Goal: Information Seeking & Learning: Learn about a topic

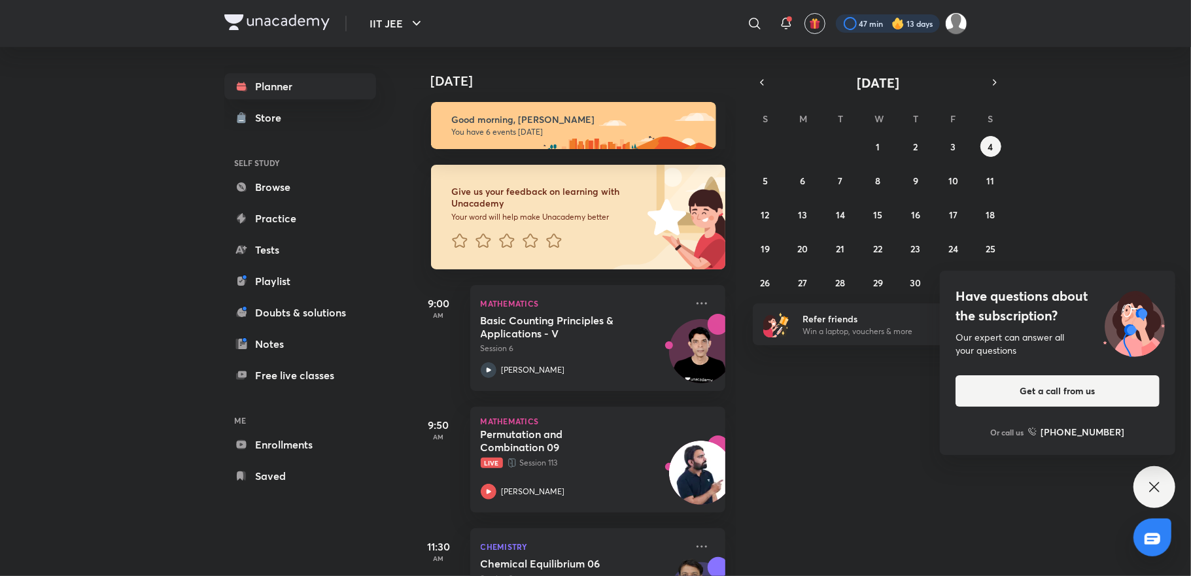
click at [859, 24] on div at bounding box center [888, 23] width 104 height 18
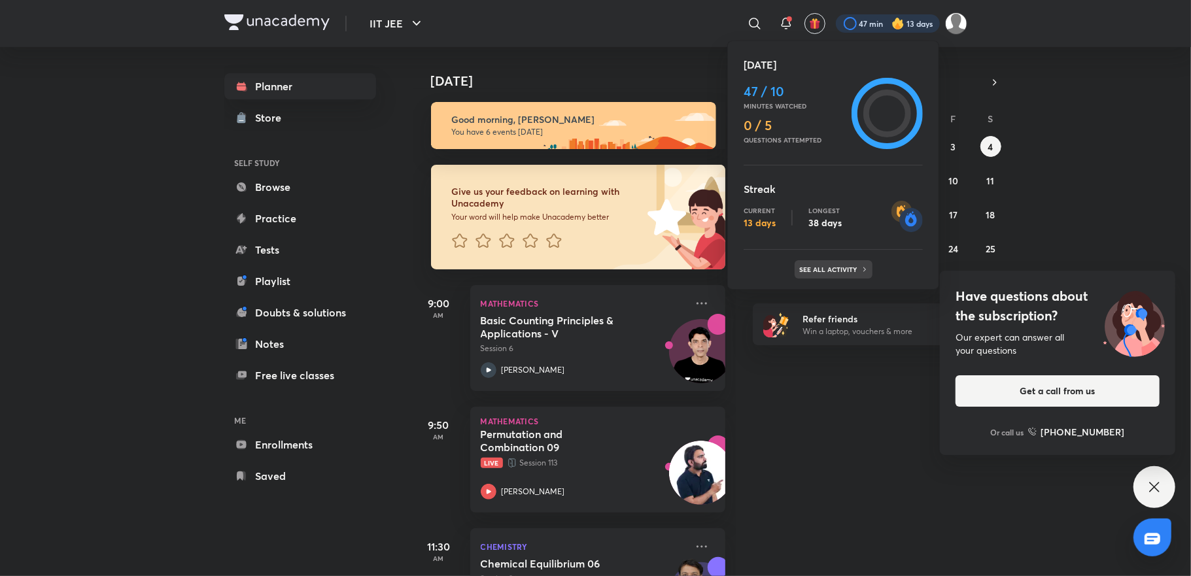
click at [853, 267] on p "See all activity" at bounding box center [830, 269] width 61 height 8
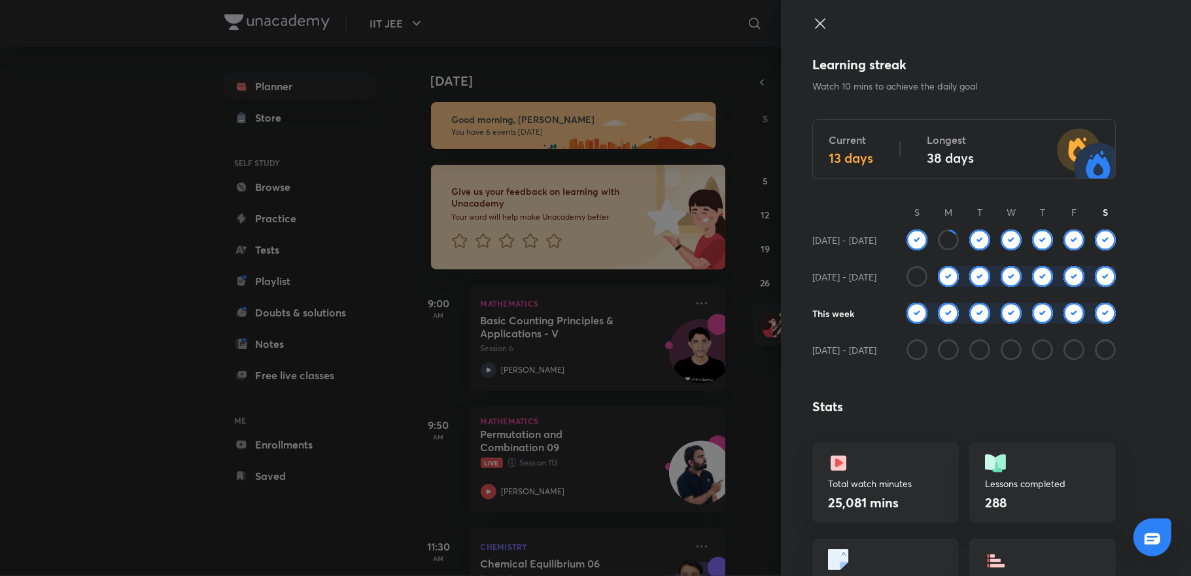
click at [615, 311] on div at bounding box center [595, 288] width 1191 height 576
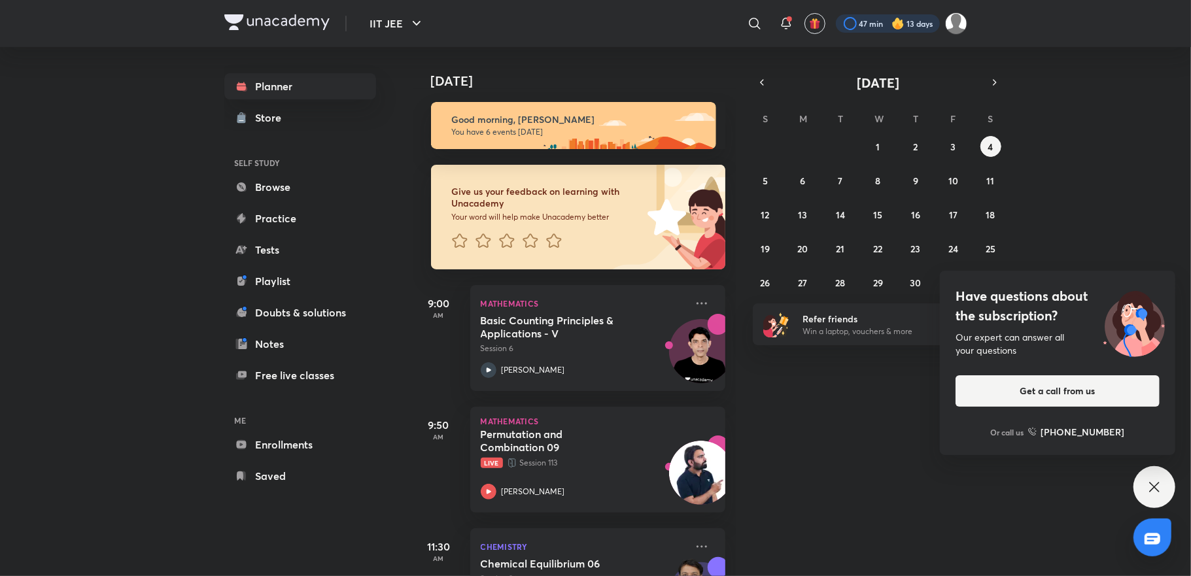
click at [874, 22] on div at bounding box center [888, 23] width 104 height 18
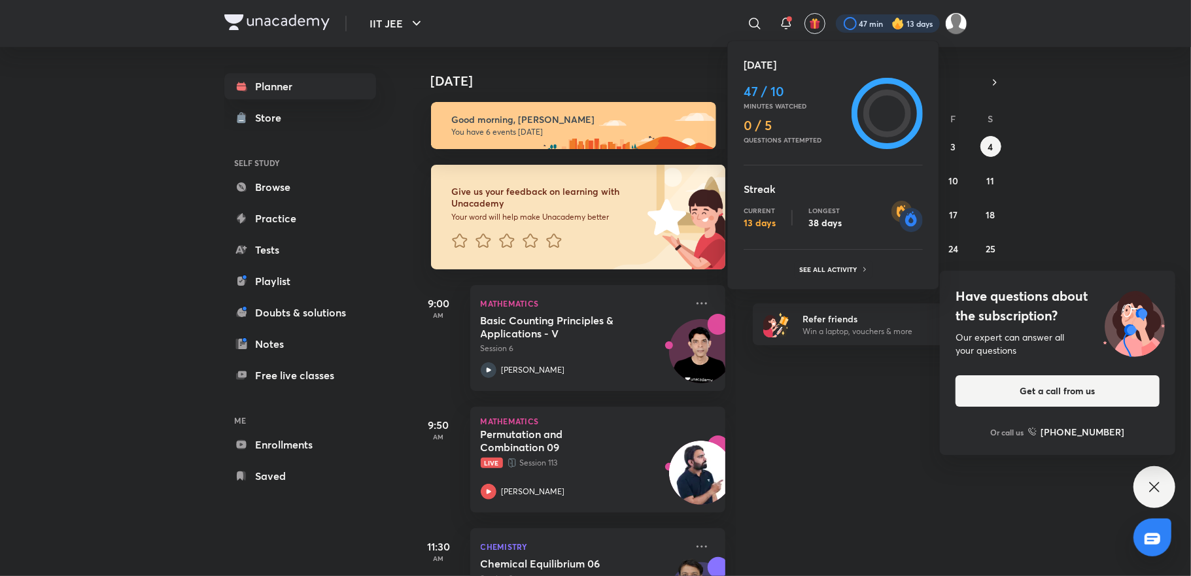
click at [825, 418] on div at bounding box center [595, 288] width 1191 height 576
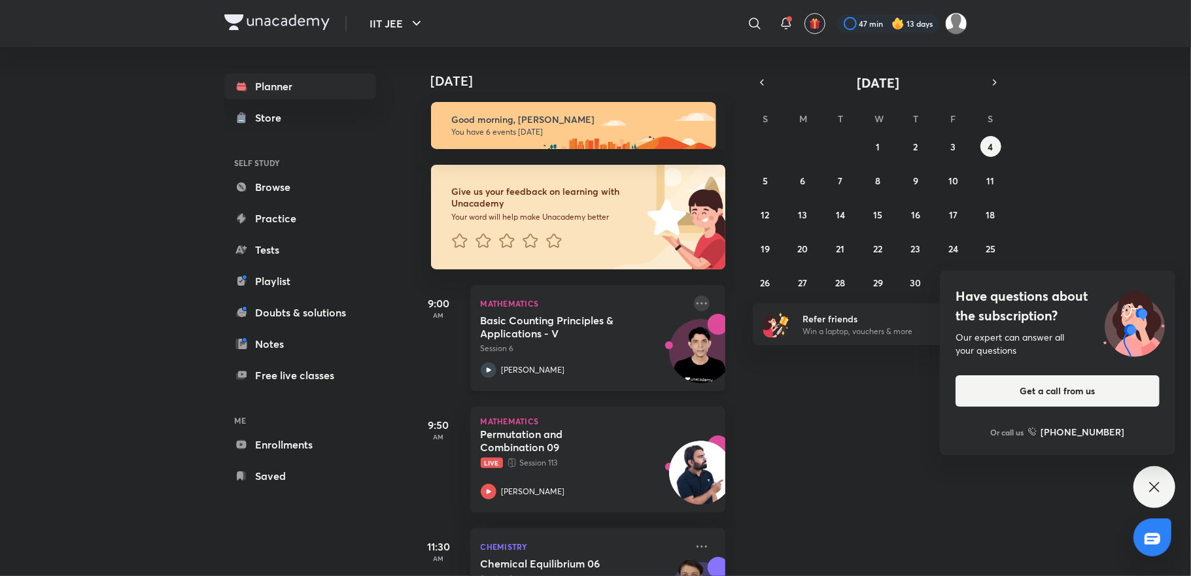
click at [694, 304] on icon at bounding box center [702, 304] width 16 height 16
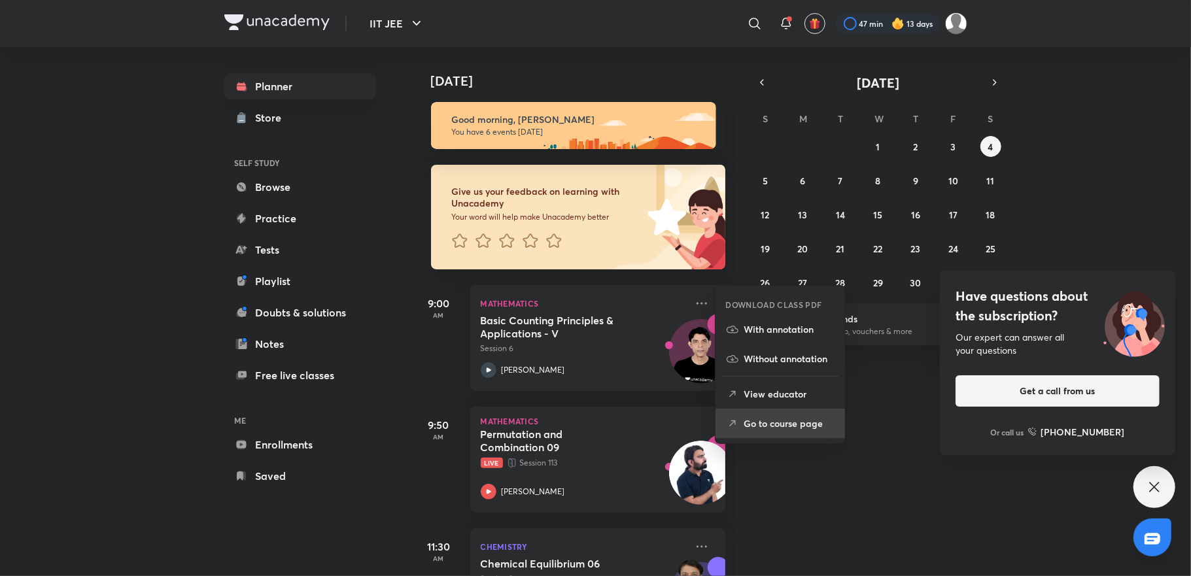
click at [816, 422] on p "Go to course page" at bounding box center [789, 424] width 90 height 14
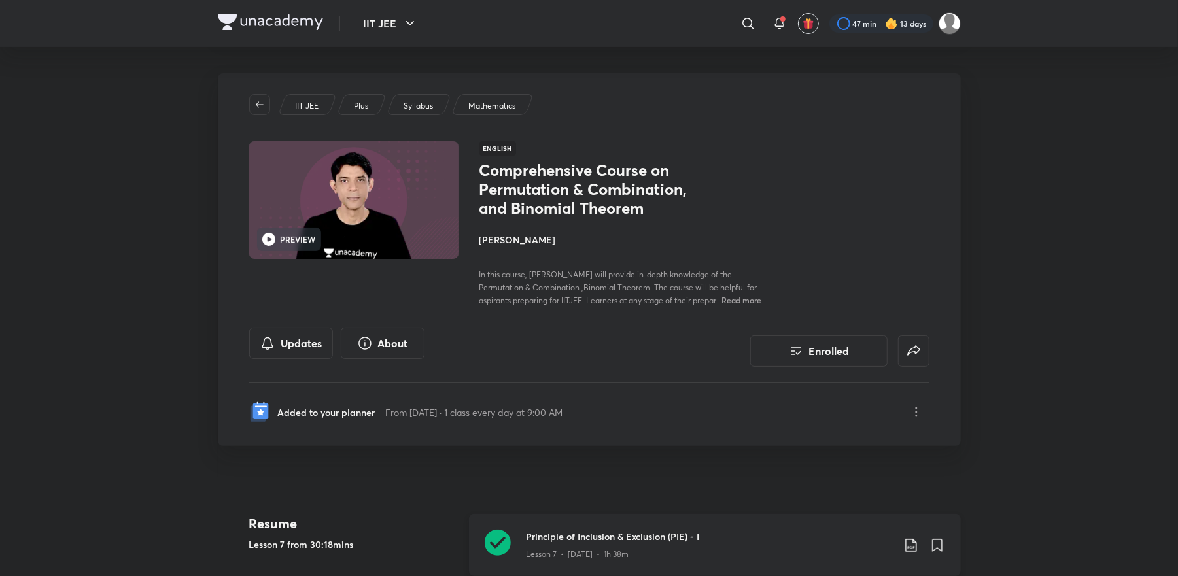
scroll to position [209, 0]
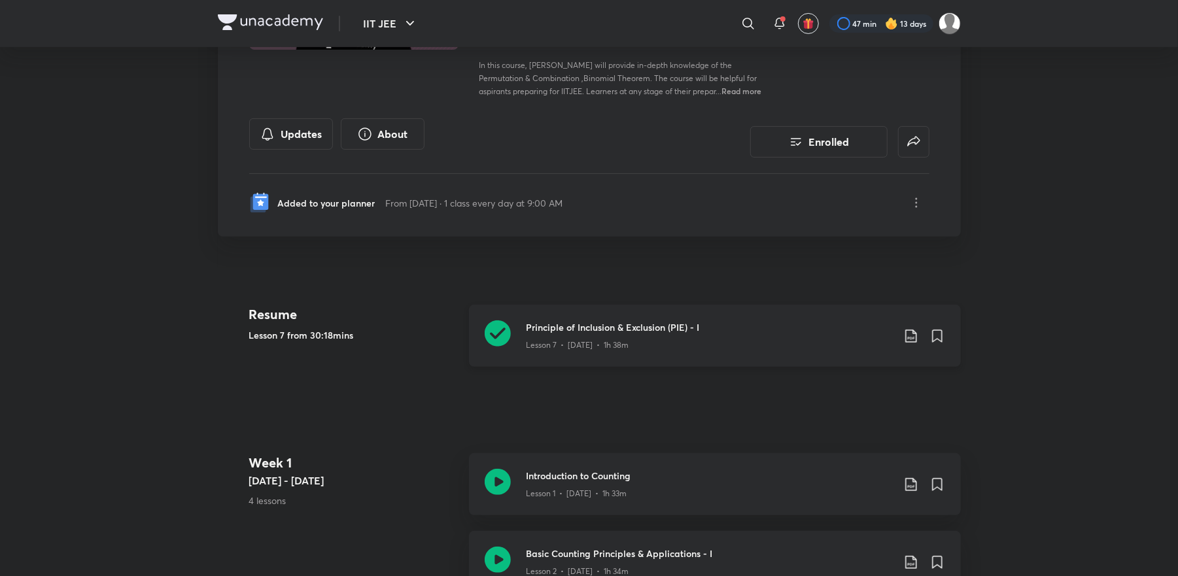
click at [670, 349] on div "Lesson 7 • [DATE] • 1h 38m" at bounding box center [709, 342] width 366 height 17
